Goal: Transaction & Acquisition: Purchase product/service

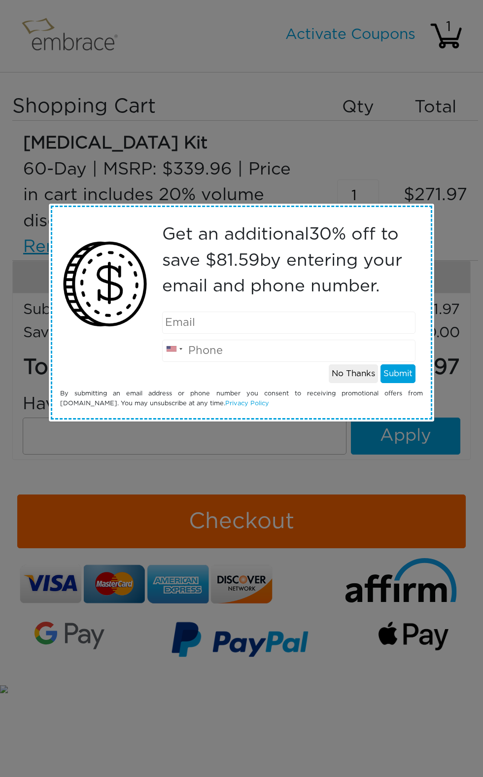
click at [274, 321] on input "email" at bounding box center [289, 323] width 254 height 22
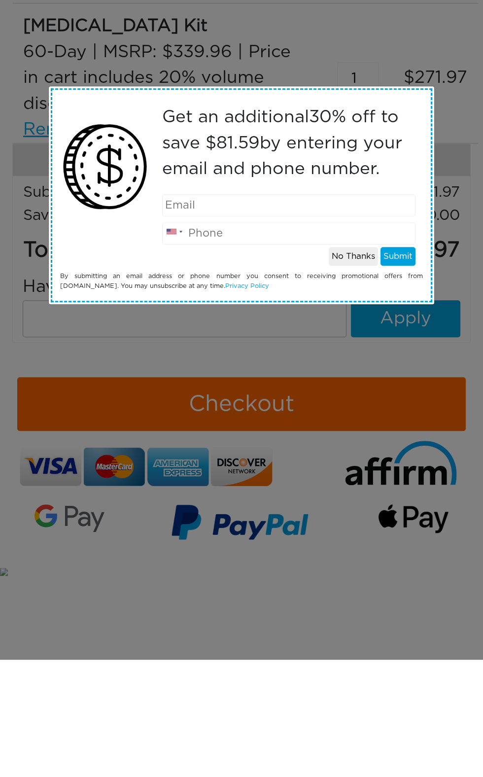
type input "neera.sinhafrazer@gmail.com"
type input "6363995067"
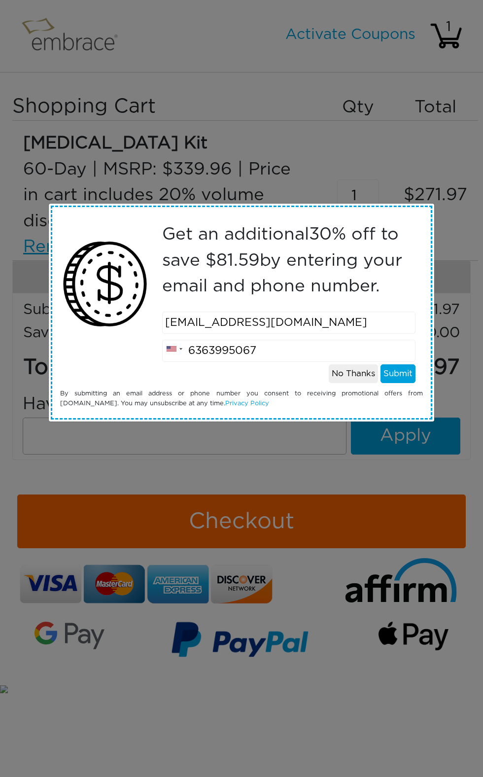
click at [415, 378] on button "Submit" at bounding box center [398, 373] width 35 height 19
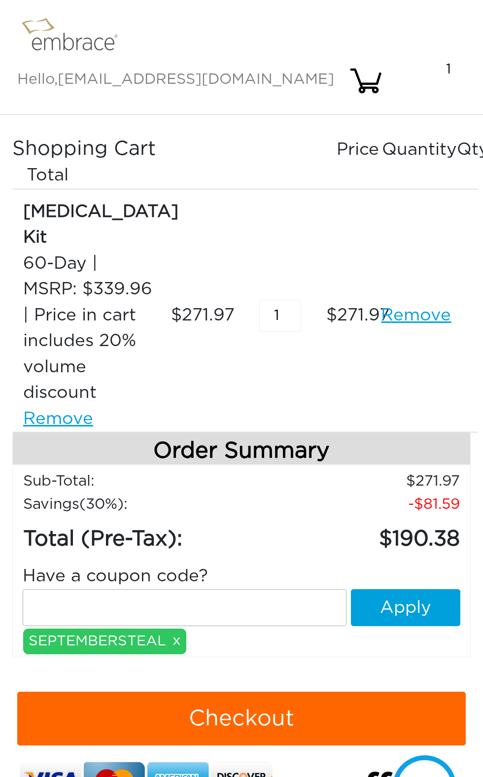
click at [308, 692] on button "Checkout" at bounding box center [241, 719] width 449 height 54
click at [283, 692] on button "Checkout" at bounding box center [241, 719] width 449 height 54
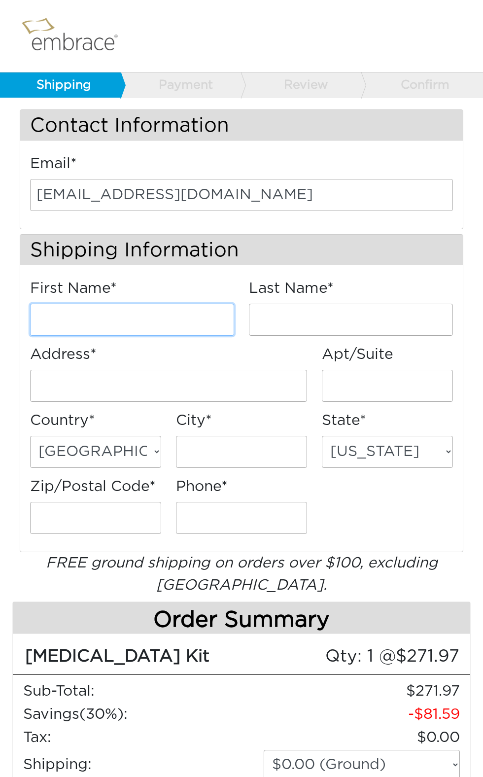
click at [221, 316] on input "First Name*" at bounding box center [132, 320] width 204 height 32
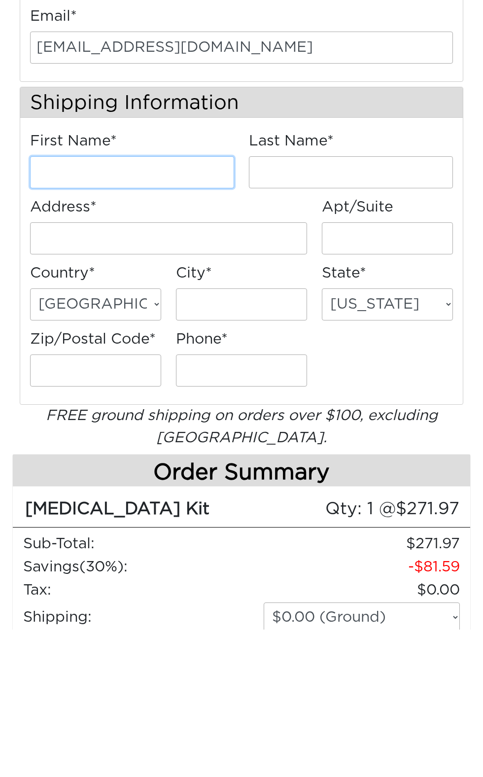
scroll to position [147, 0]
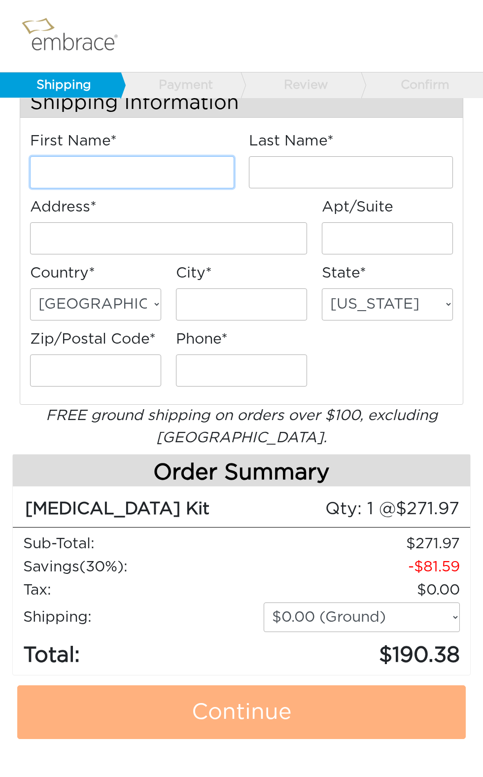
type input "Neera"
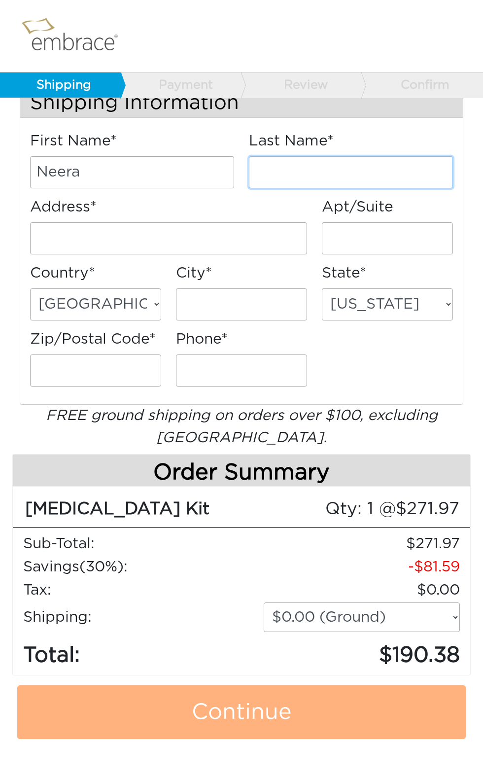
type input "Sinha-Frazer"
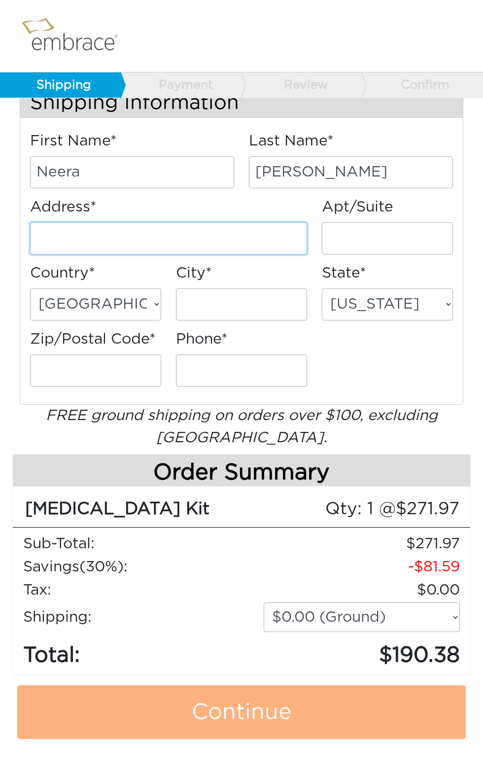
type input "[STREET_ADDRESS]"
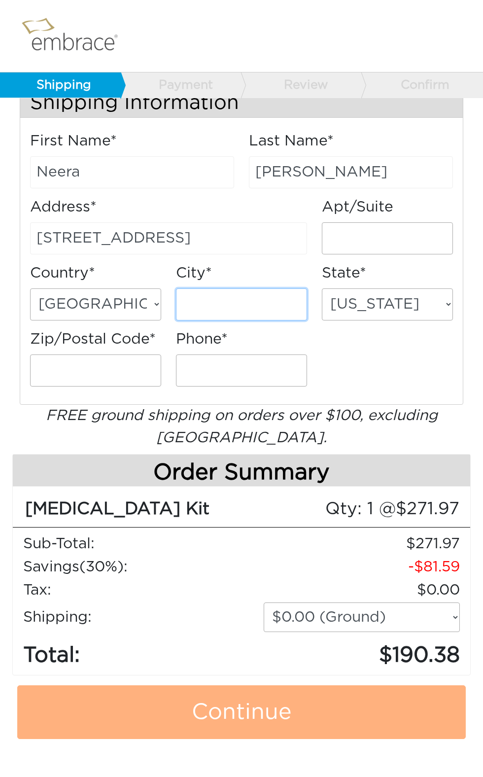
type input "Marietta"
select select "GA"
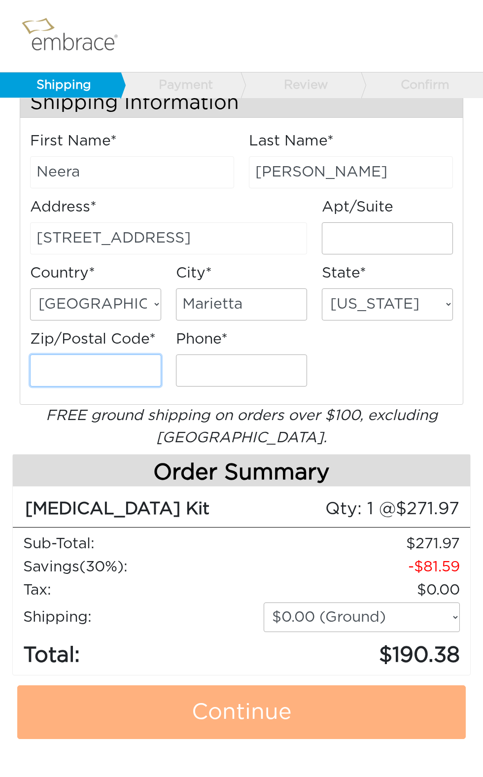
type input "30067"
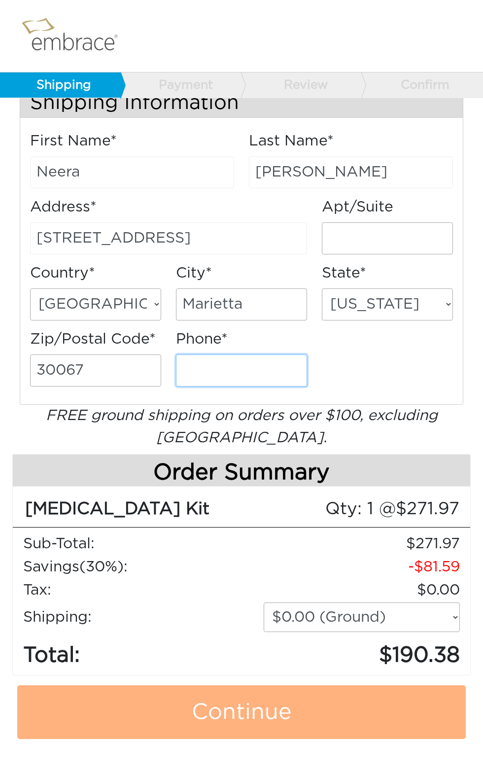
type input "4043454064"
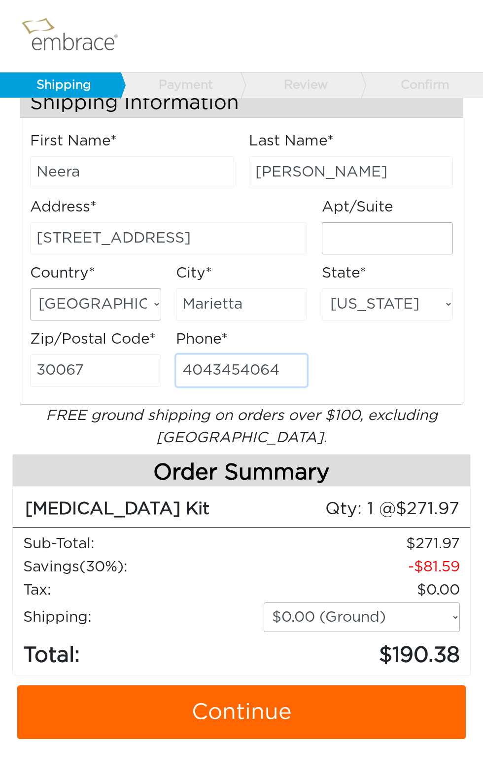
click at [251, 359] on input "4043454064" at bounding box center [241, 371] width 131 height 32
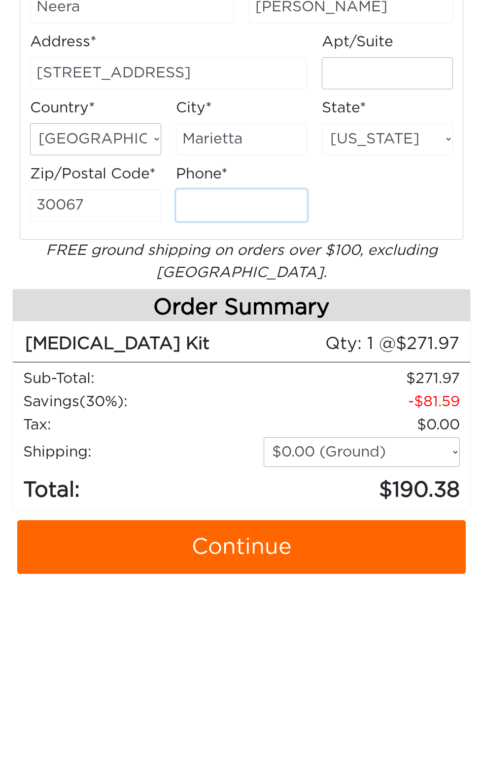
type input "6363995067"
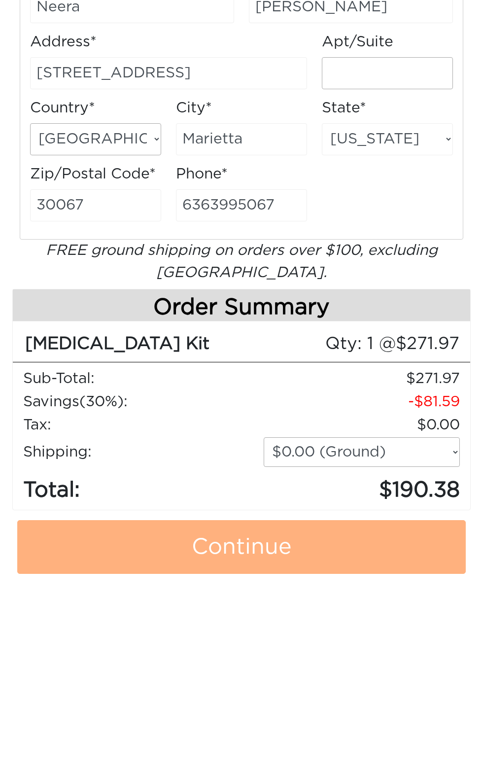
scroll to position [312, 0]
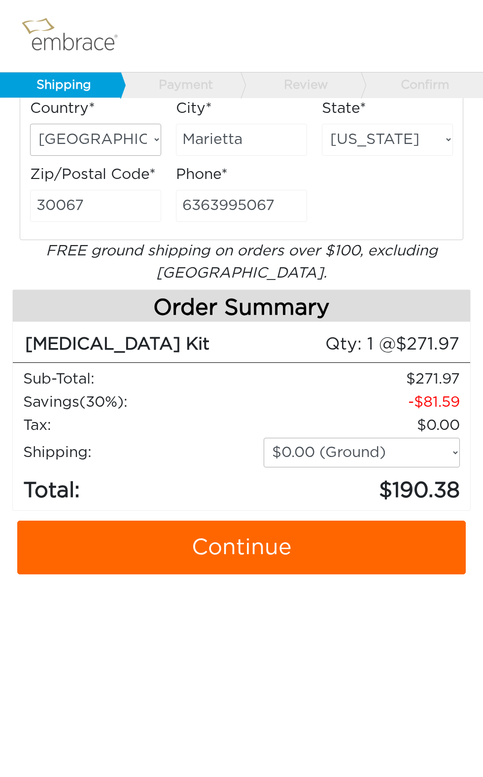
click at [289, 566] on link "Continue" at bounding box center [241, 548] width 449 height 54
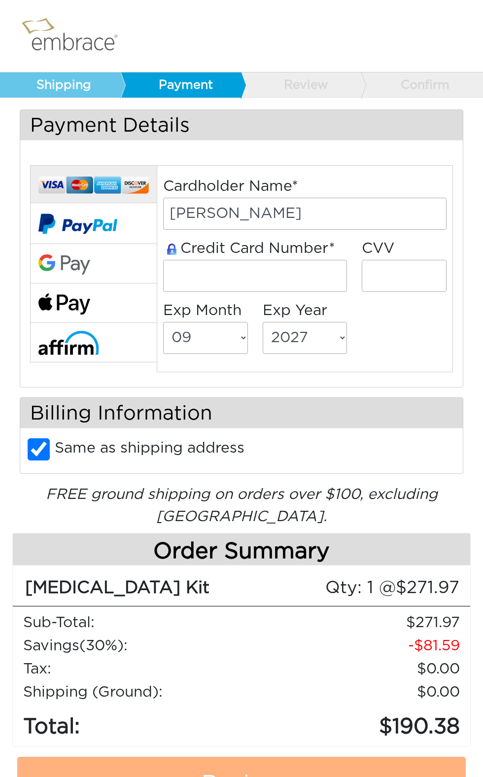
select select "9"
select select "2027"
click at [294, 268] on input "tel" at bounding box center [255, 276] width 184 height 32
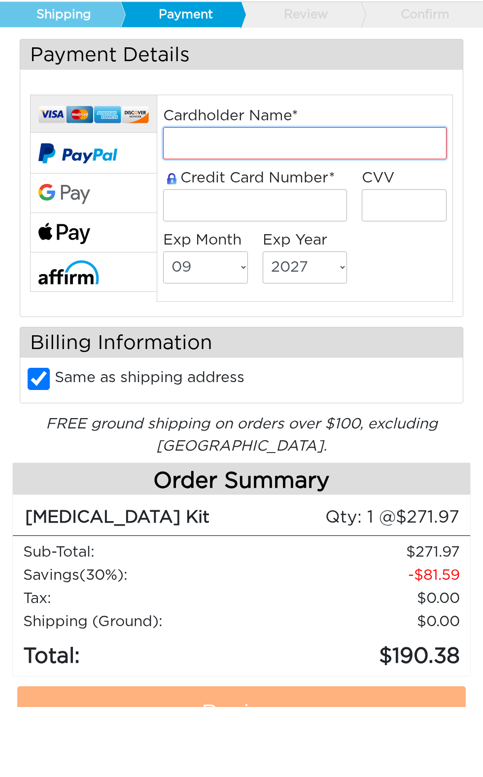
type input "[PERSON_NAME]"
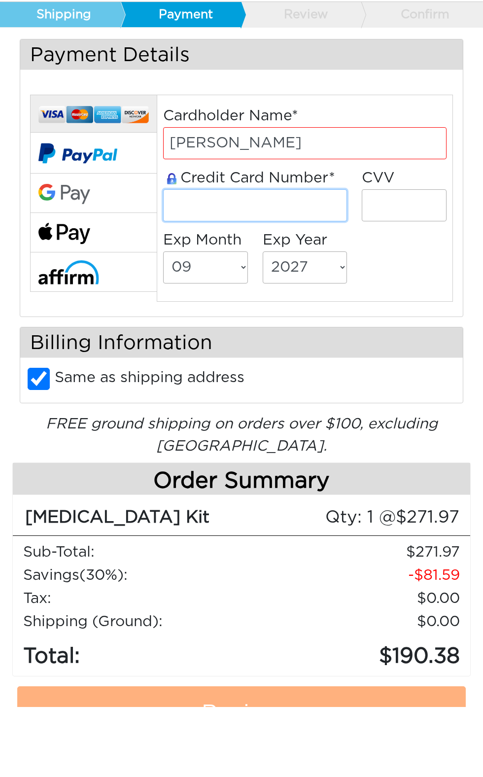
type input "379808129113006"
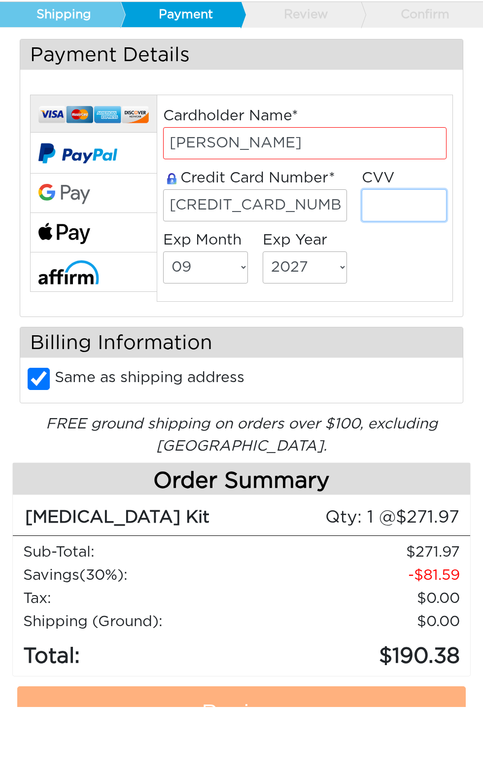
type input "9279"
select select "4"
select select "2030"
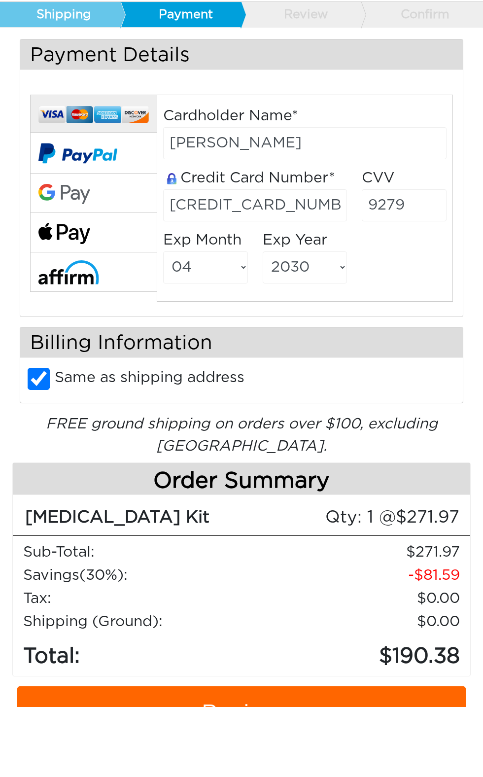
scroll to position [70, 0]
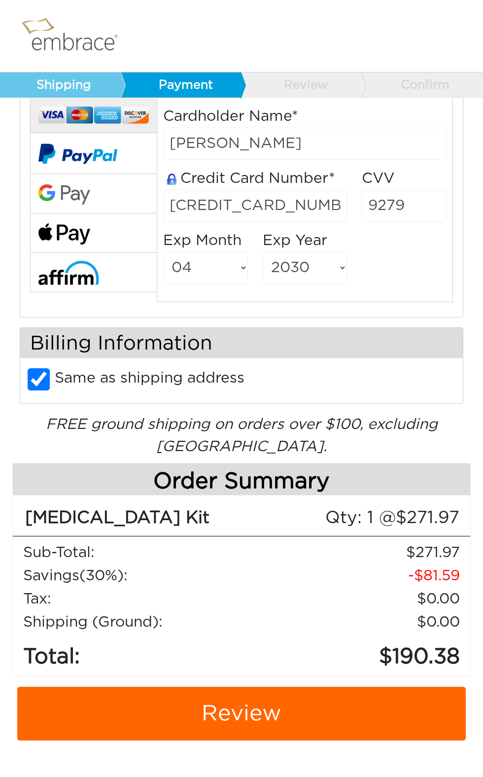
click at [284, 728] on link "Review" at bounding box center [241, 714] width 449 height 54
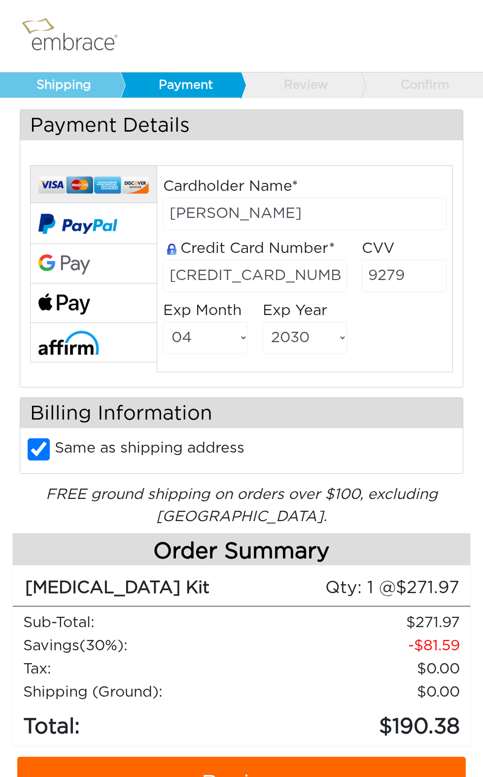
click at [217, 773] on link "Review" at bounding box center [241, 784] width 449 height 54
click at [238, 776] on link "Review" at bounding box center [241, 784] width 449 height 54
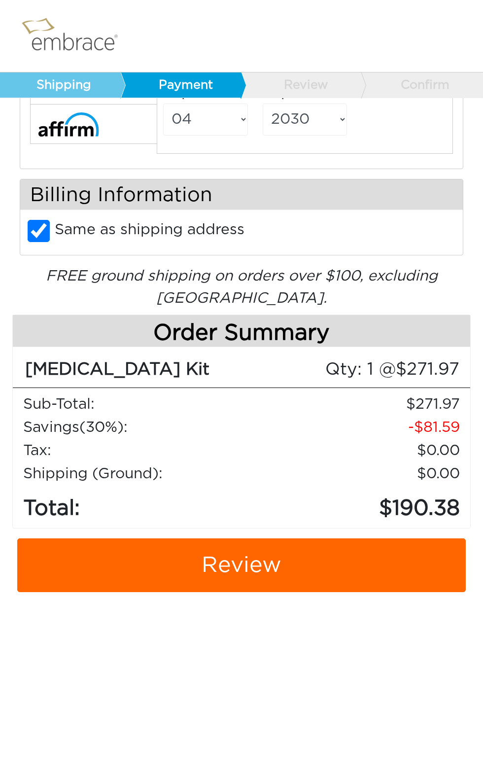
scroll to position [211, 0]
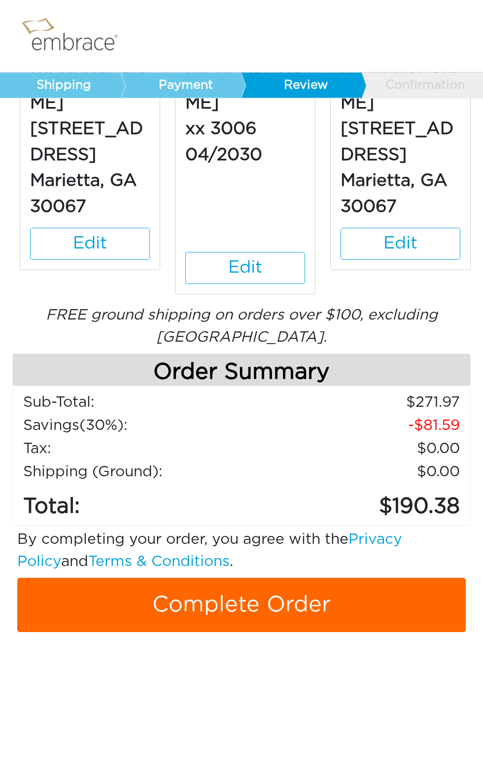
click at [305, 590] on link "Complete Order" at bounding box center [241, 605] width 449 height 54
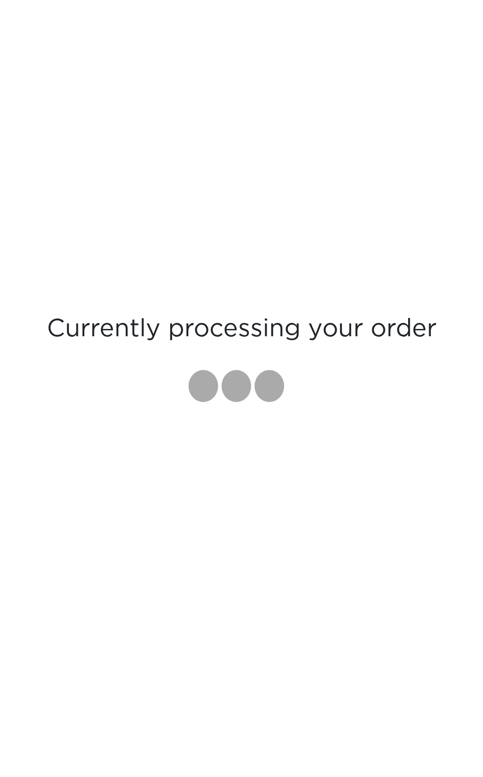
scroll to position [50, 0]
